Goal: Transaction & Acquisition: Obtain resource

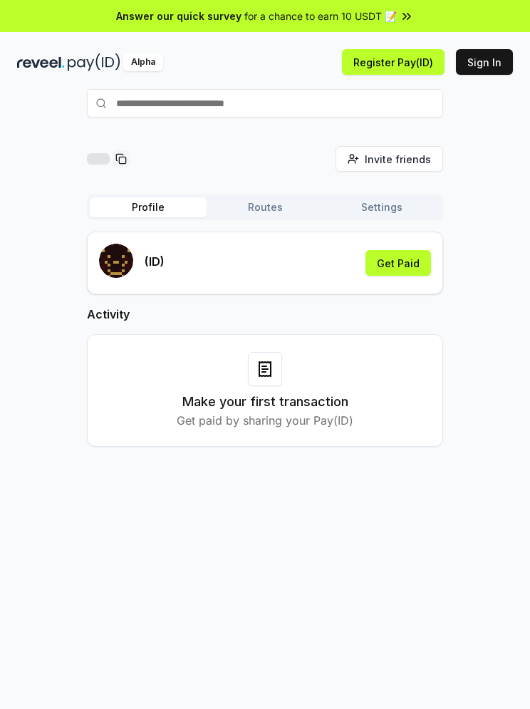
click at [477, 56] on button "Sign In" at bounding box center [484, 62] width 57 height 26
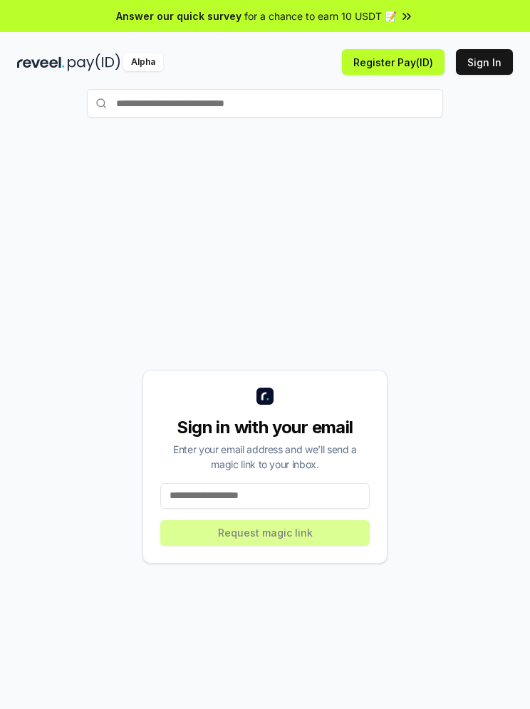
click at [208, 497] on input at bounding box center [264, 496] width 209 height 26
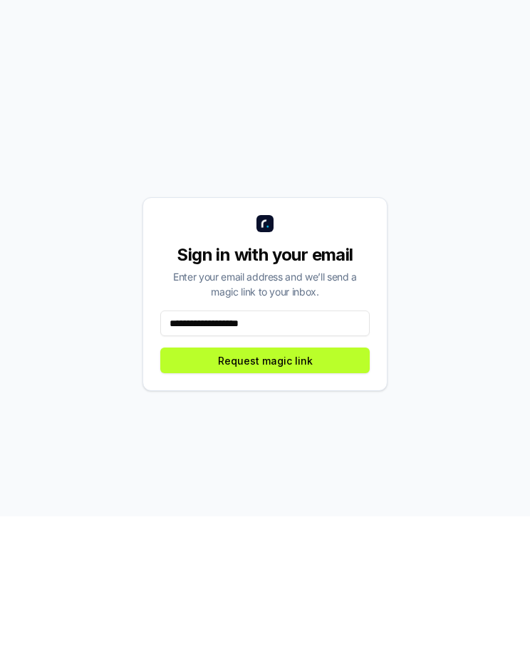
type input "**********"
click at [311, 499] on button "Request magic link" at bounding box center [264, 512] width 209 height 26
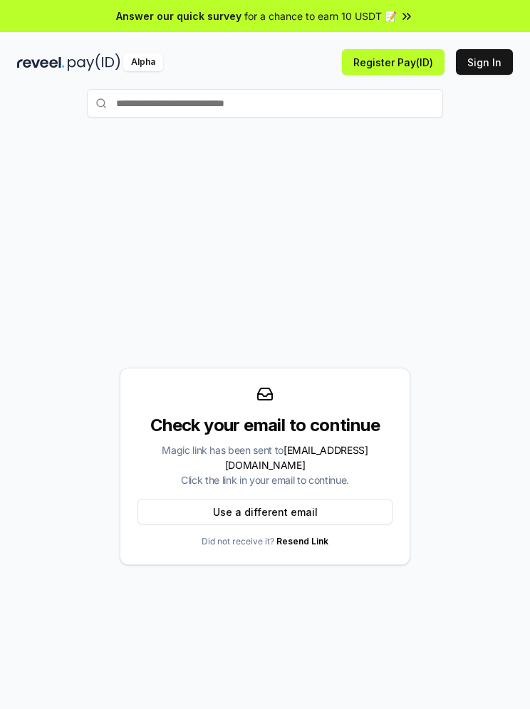
click at [381, 66] on button "Register Pay(ID)" at bounding box center [393, 62] width 103 height 26
click at [489, 64] on button "Sign In" at bounding box center [484, 62] width 57 height 26
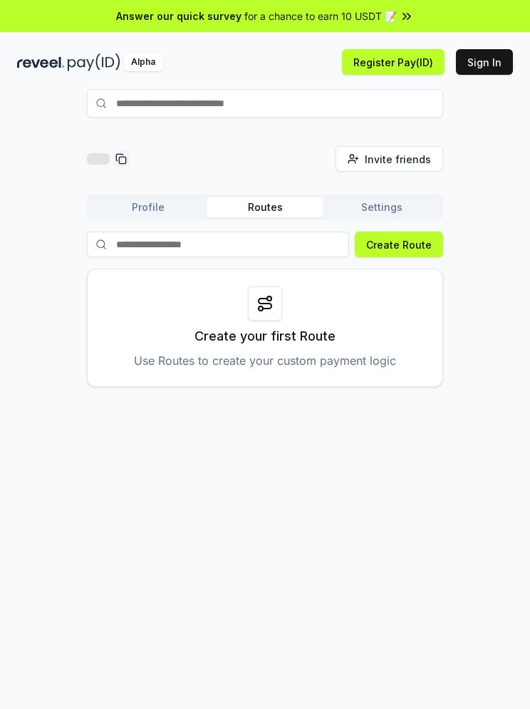
click at [404, 209] on button "Settings" at bounding box center [381, 207] width 117 height 20
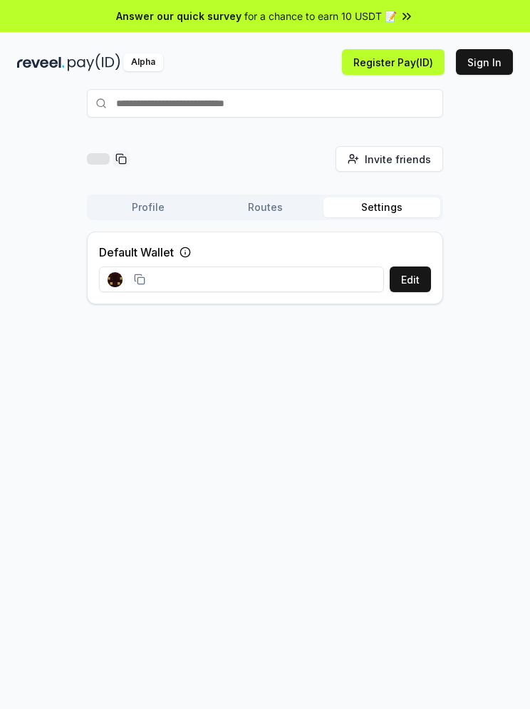
click at [281, 207] on button "Routes" at bounding box center [265, 207] width 117 height 20
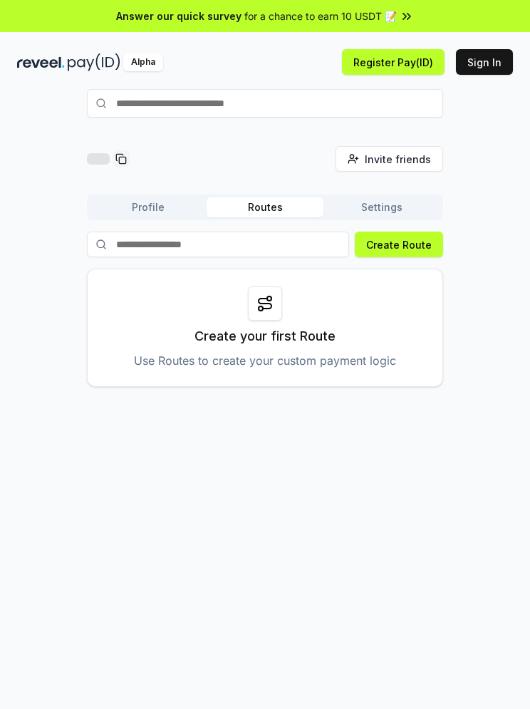
click at [157, 211] on button "Profile" at bounding box center [148, 207] width 117 height 20
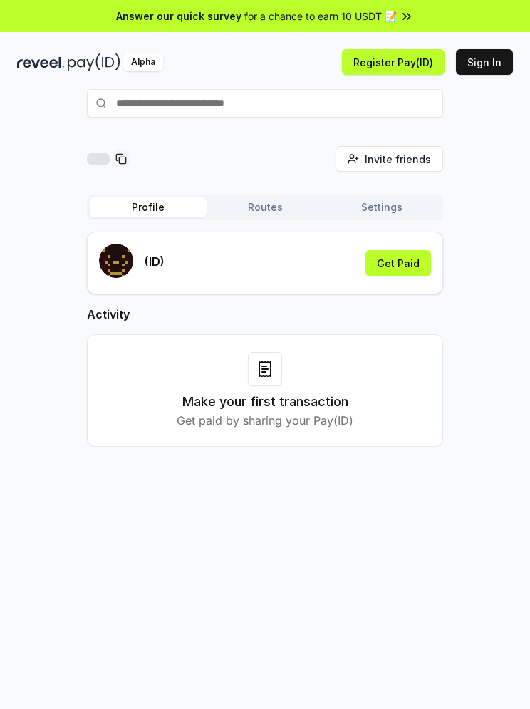
click at [418, 265] on button "Get Paid" at bounding box center [399, 263] width 66 height 26
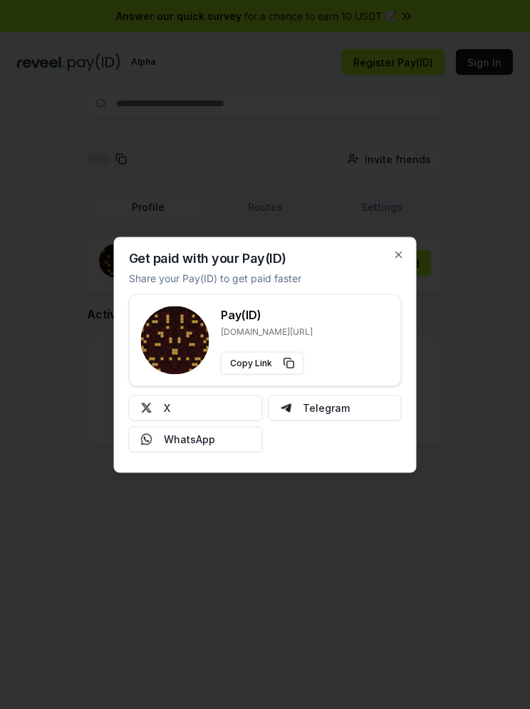
click at [226, 403] on button "X" at bounding box center [196, 408] width 134 height 26
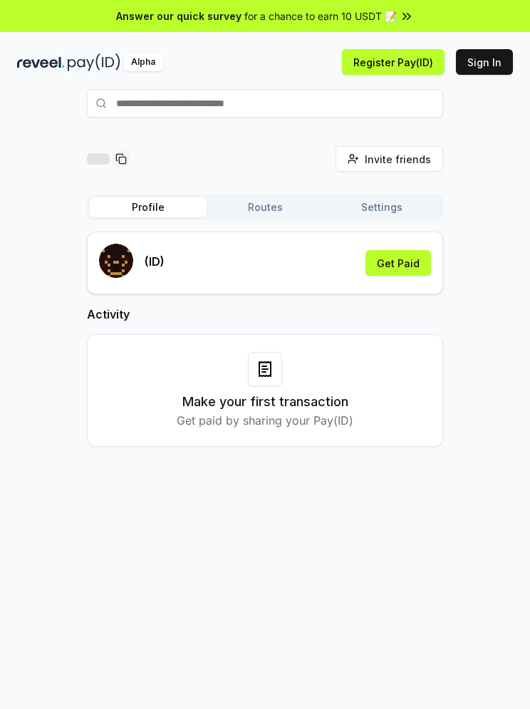
click at [411, 264] on button "Get Paid" at bounding box center [399, 263] width 66 height 26
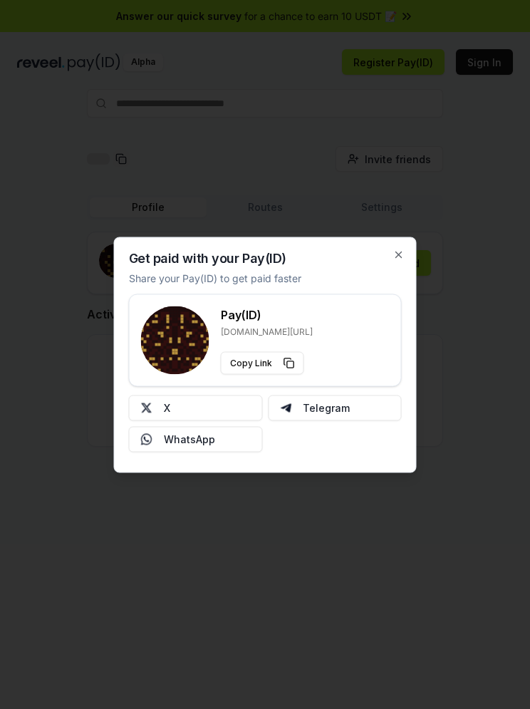
click at [223, 408] on button "X" at bounding box center [196, 408] width 134 height 26
